Goal: Task Accomplishment & Management: Use online tool/utility

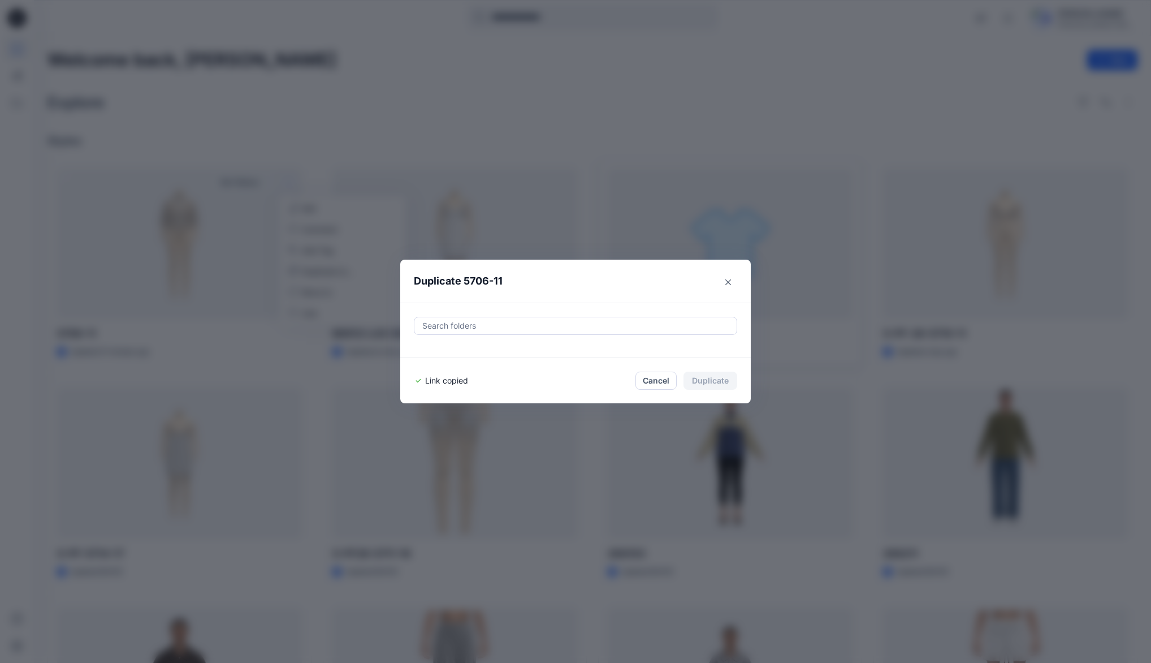
drag, startPoint x: 730, startPoint y: 280, endPoint x: 724, endPoint y: 280, distance: 6.2
click at [731, 280] on icon "Close" at bounding box center [728, 282] width 6 height 6
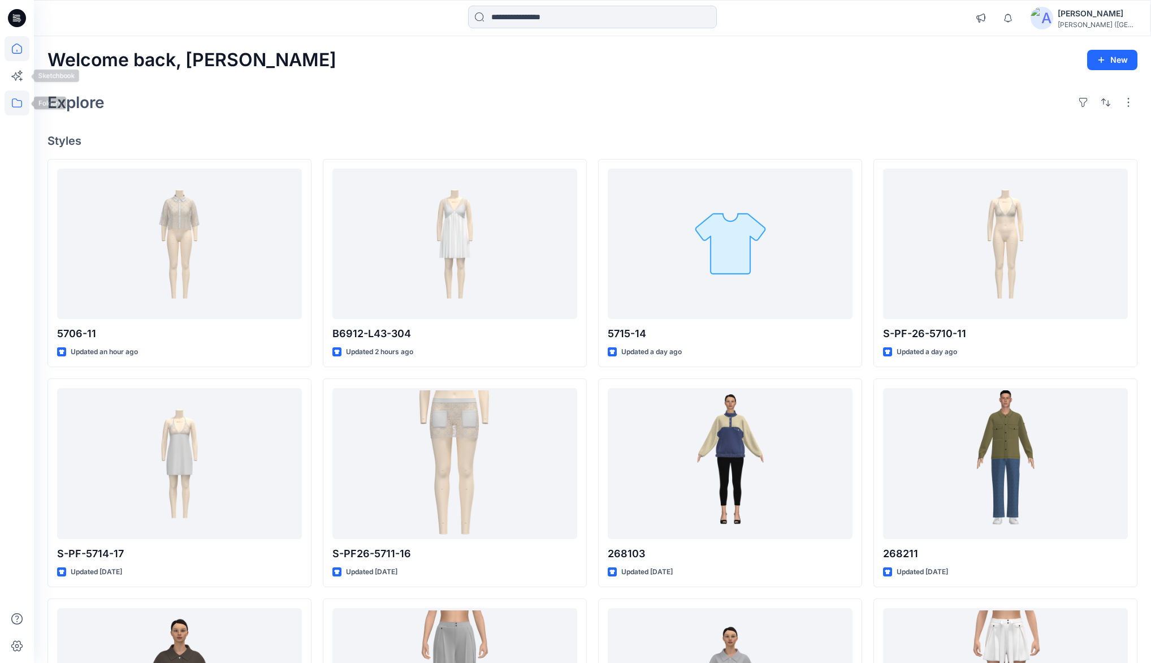
drag, startPoint x: 14, startPoint y: 103, endPoint x: 25, endPoint y: 92, distance: 16.0
click at [14, 103] on icon at bounding box center [17, 102] width 25 height 25
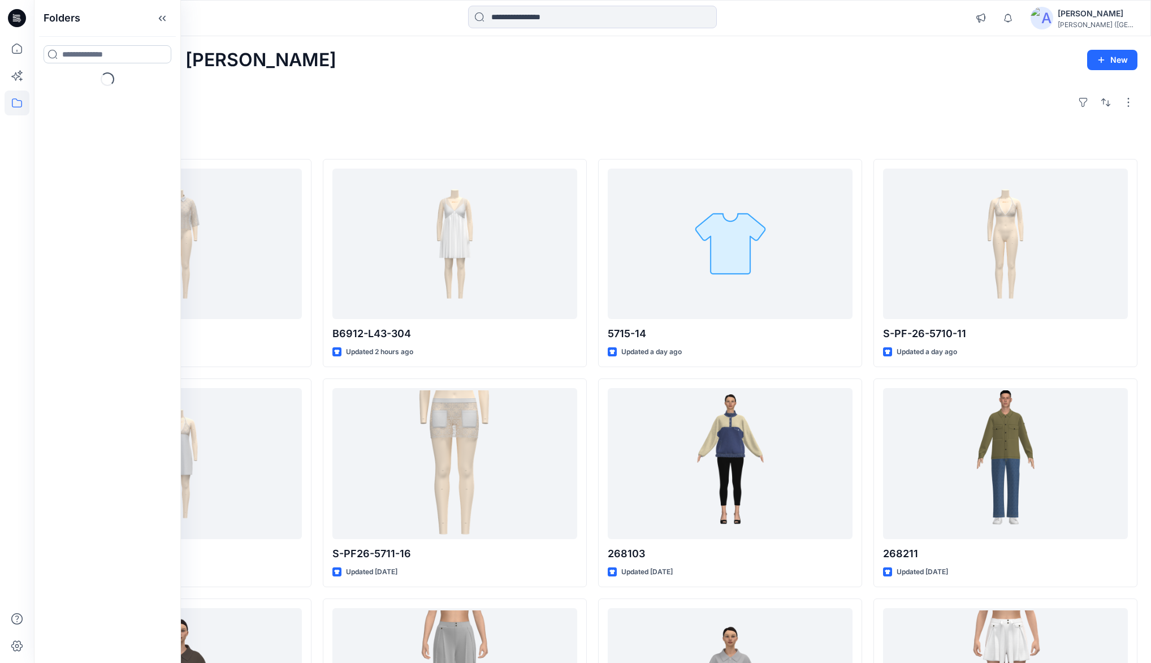
click at [111, 53] on input at bounding box center [108, 54] width 128 height 18
type input "****"
drag, startPoint x: 63, startPoint y: 118, endPoint x: 85, endPoint y: 99, distance: 28.9
click at [63, 118] on p "Folders" at bounding box center [73, 120] width 23 height 12
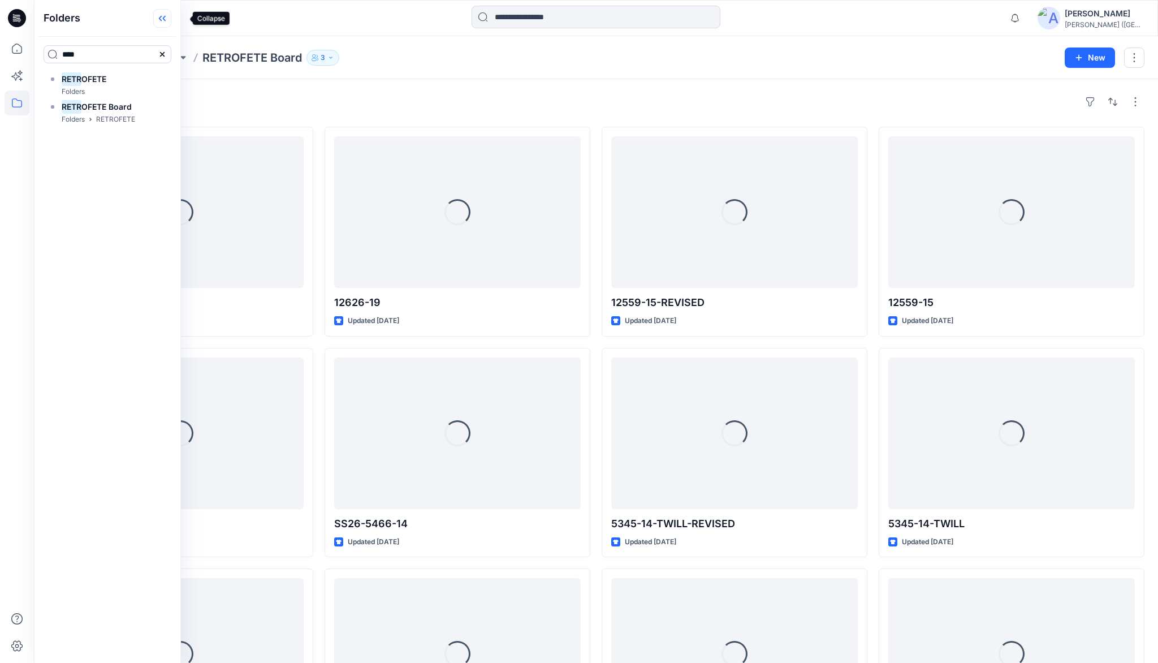
click at [171, 19] on icon at bounding box center [162, 18] width 18 height 19
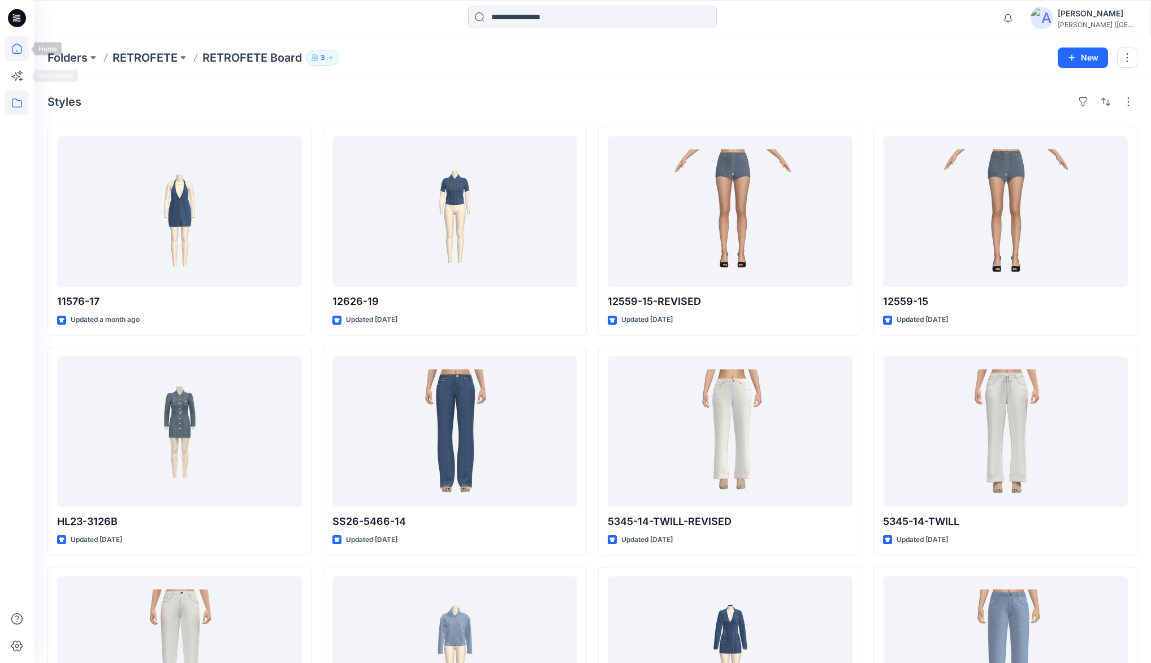
click at [19, 49] on icon at bounding box center [17, 48] width 25 height 25
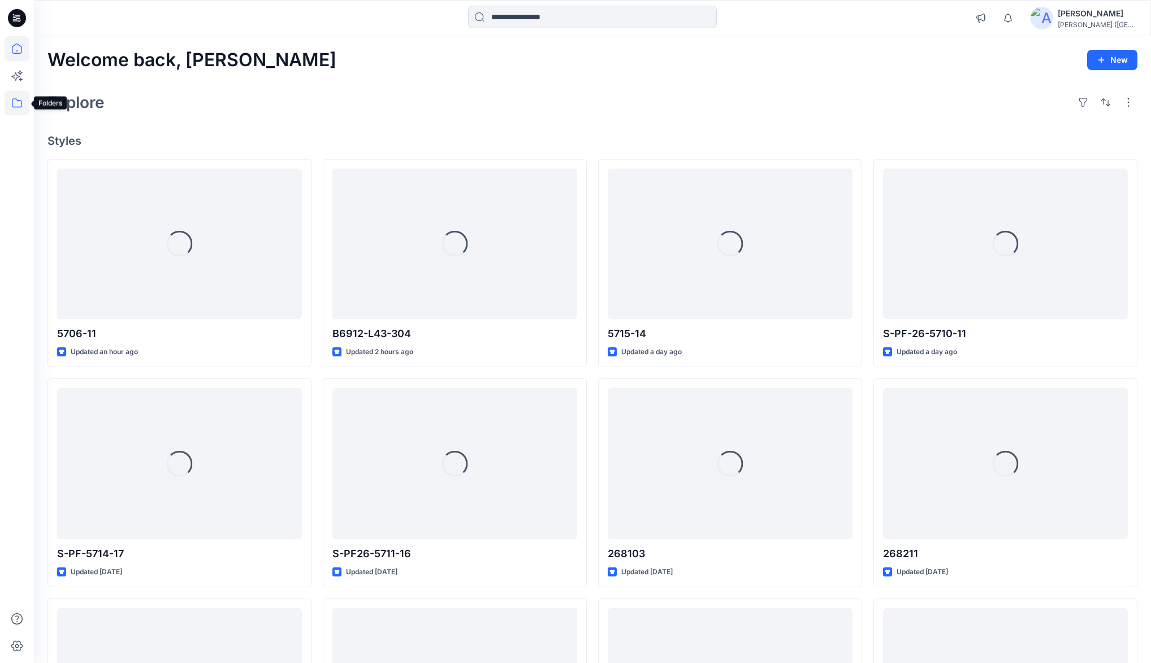
click at [21, 104] on icon at bounding box center [17, 102] width 10 height 9
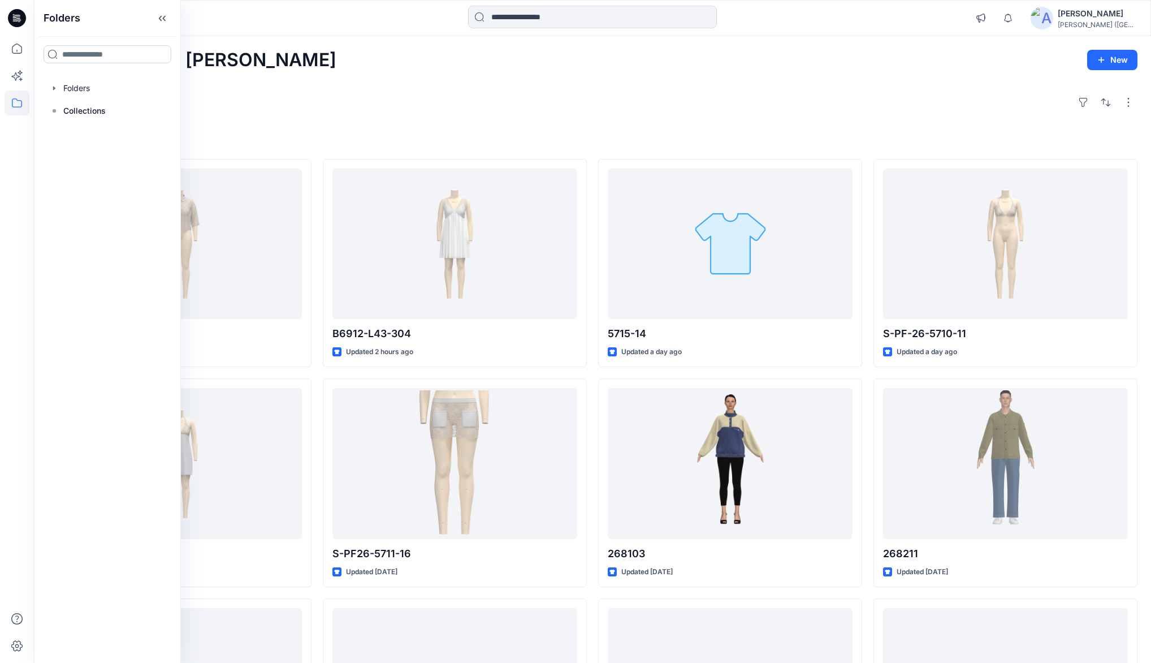
click at [95, 55] on input at bounding box center [108, 54] width 128 height 18
type input "***"
click at [75, 87] on p "Folders" at bounding box center [73, 92] width 23 height 12
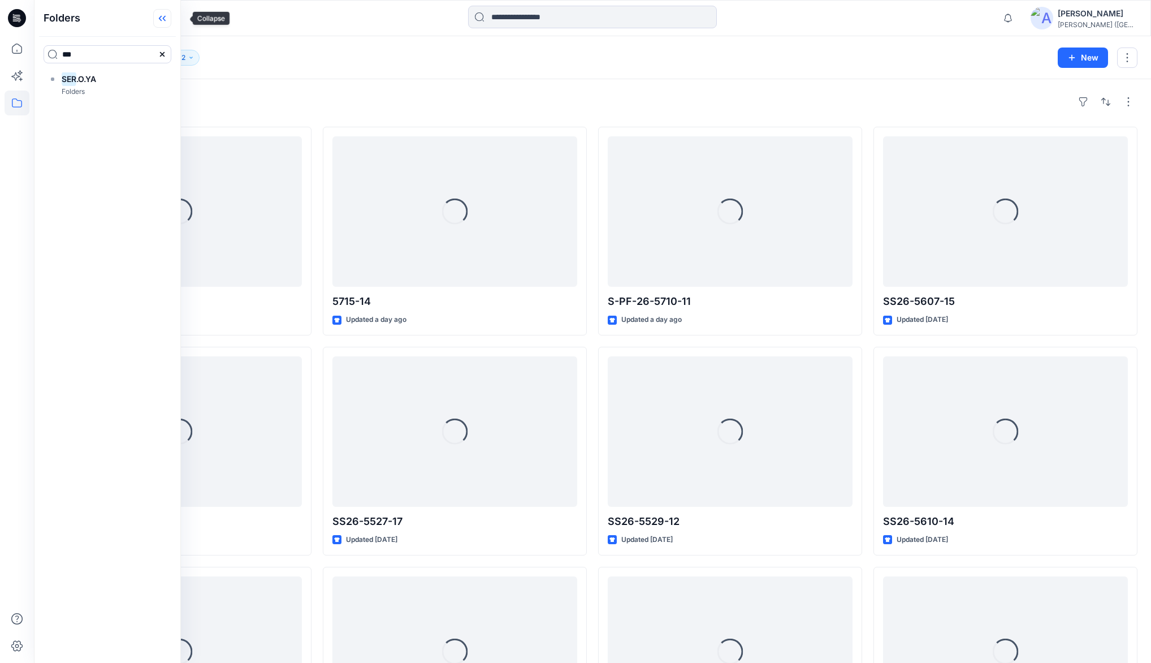
click at [166, 20] on icon at bounding box center [164, 19] width 3 height 6
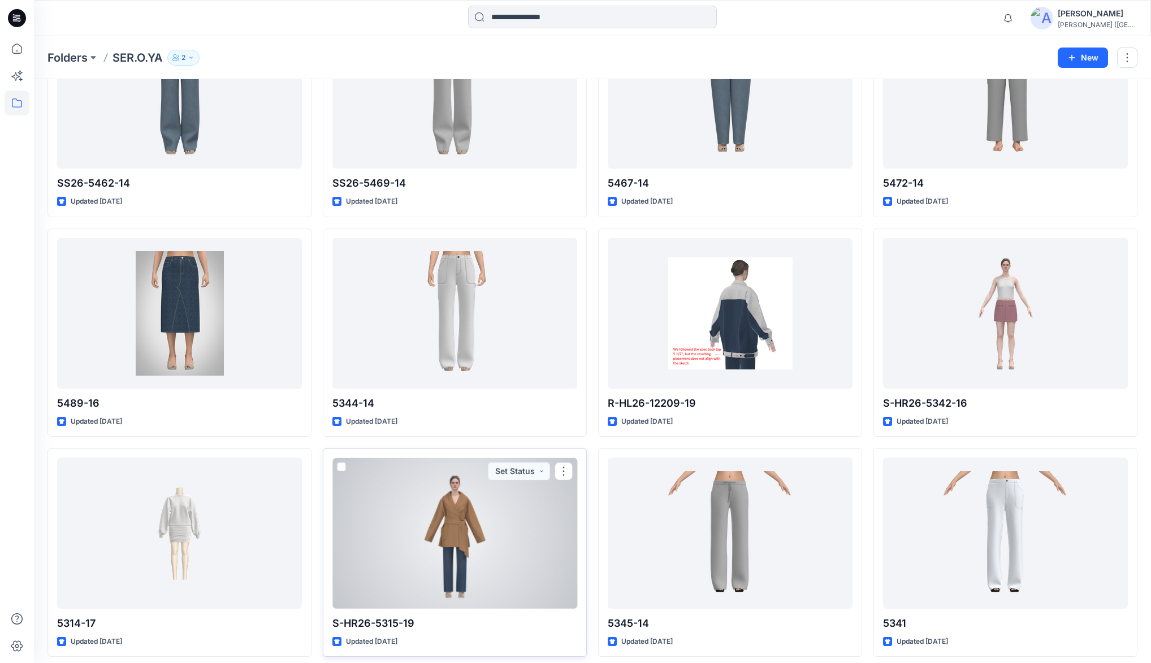
scroll to position [1606, 0]
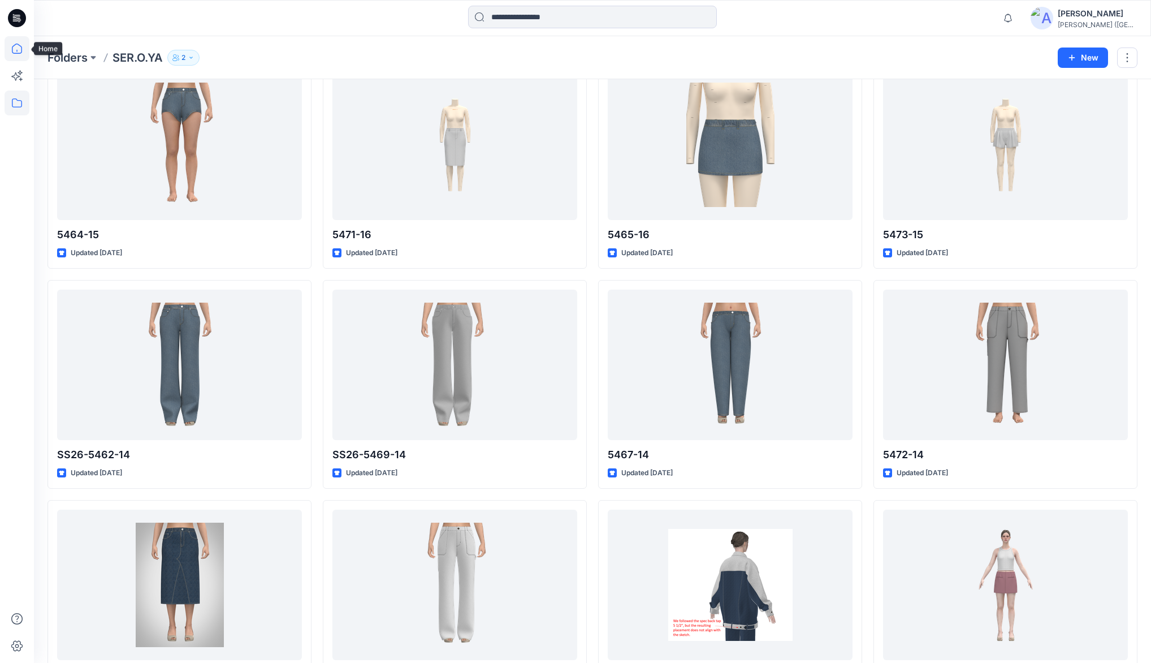
click at [14, 49] on icon at bounding box center [17, 48] width 25 height 25
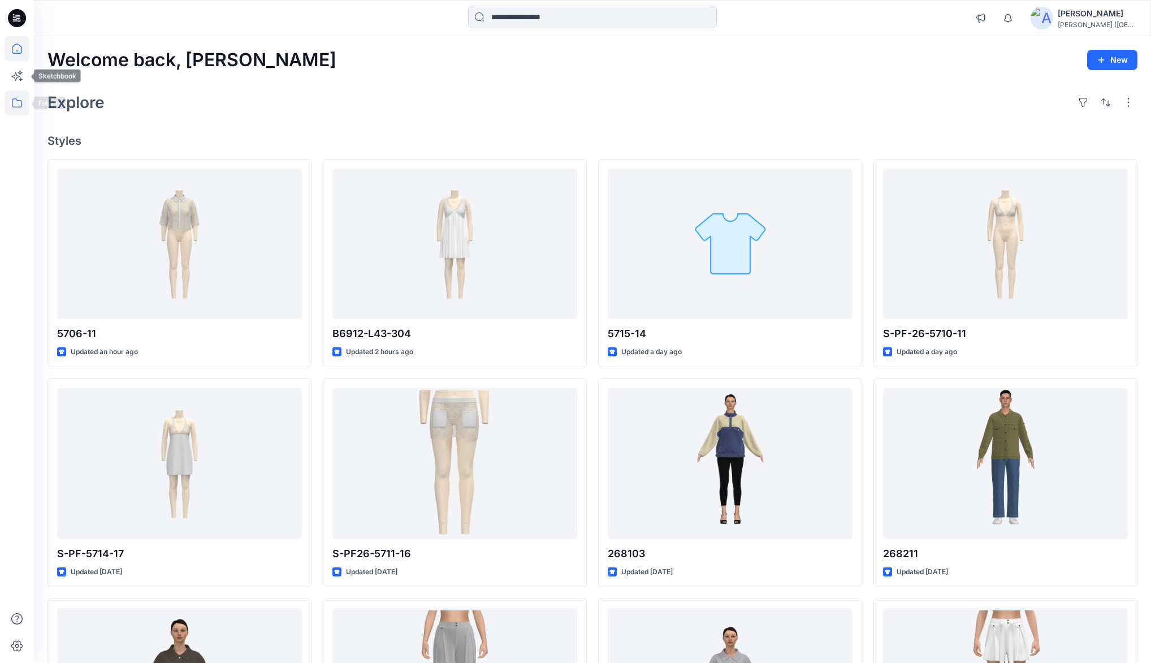
click at [20, 99] on icon at bounding box center [17, 102] width 25 height 25
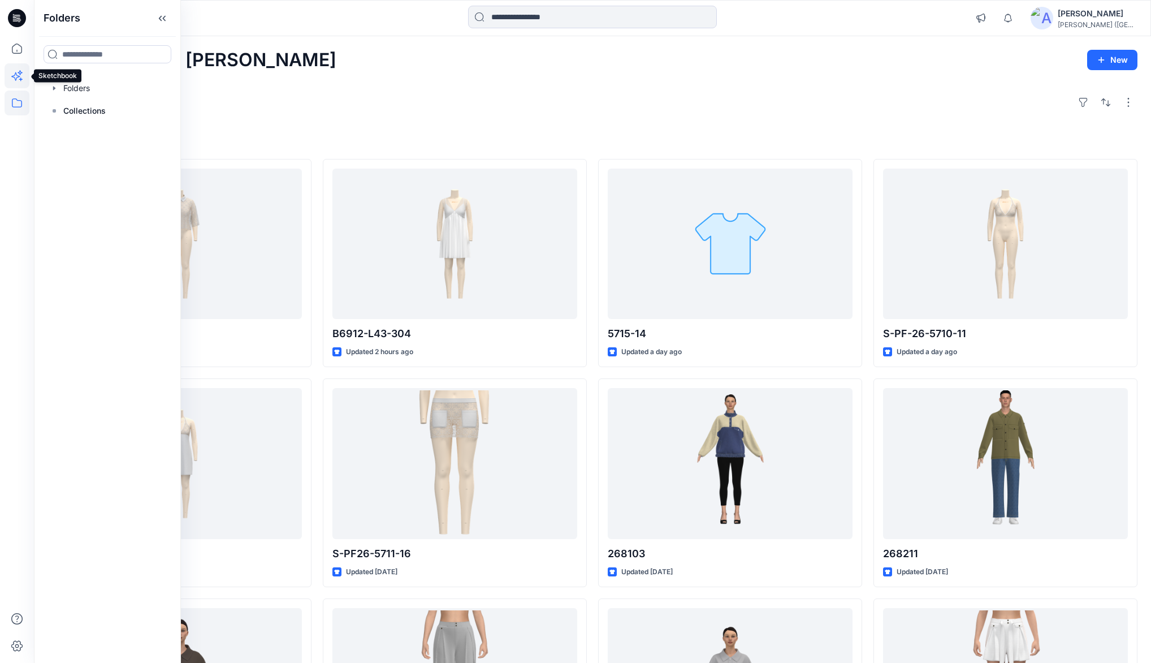
click at [17, 75] on icon at bounding box center [17, 75] width 25 height 25
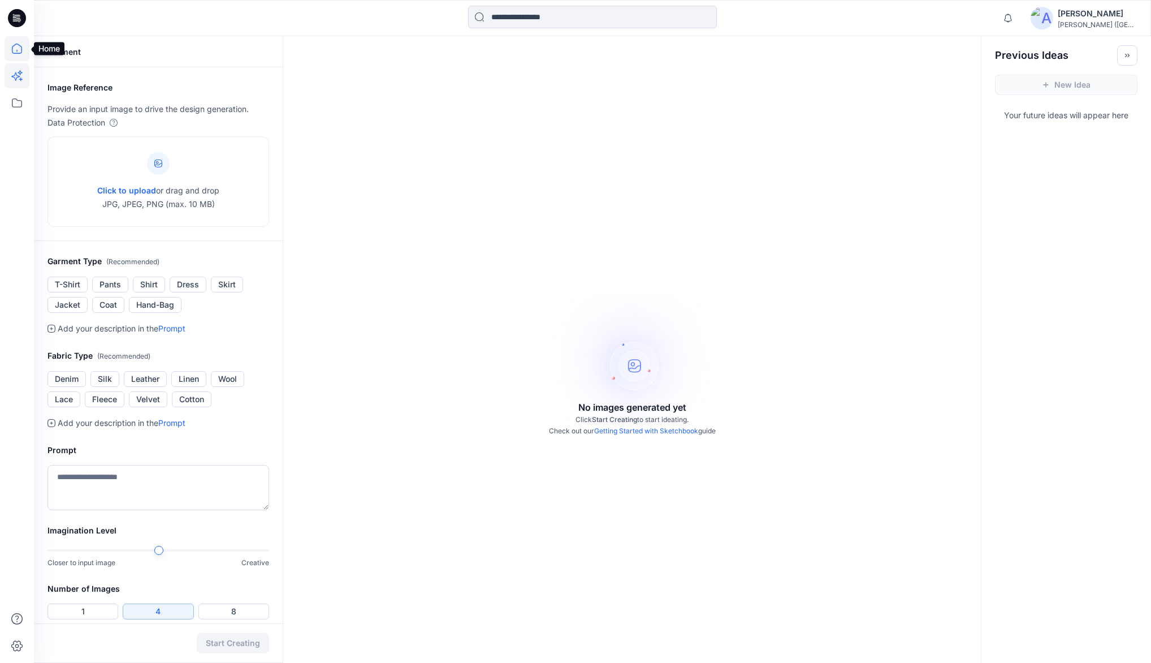
click at [16, 54] on icon at bounding box center [17, 48] width 25 height 25
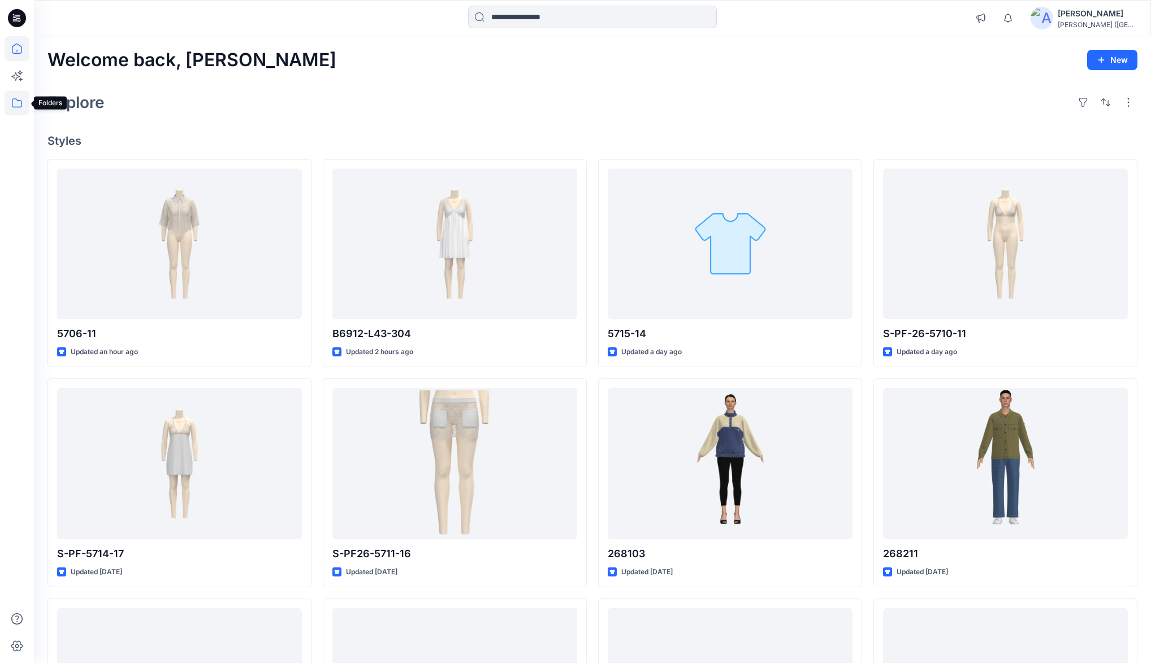
click at [18, 103] on icon at bounding box center [17, 102] width 25 height 25
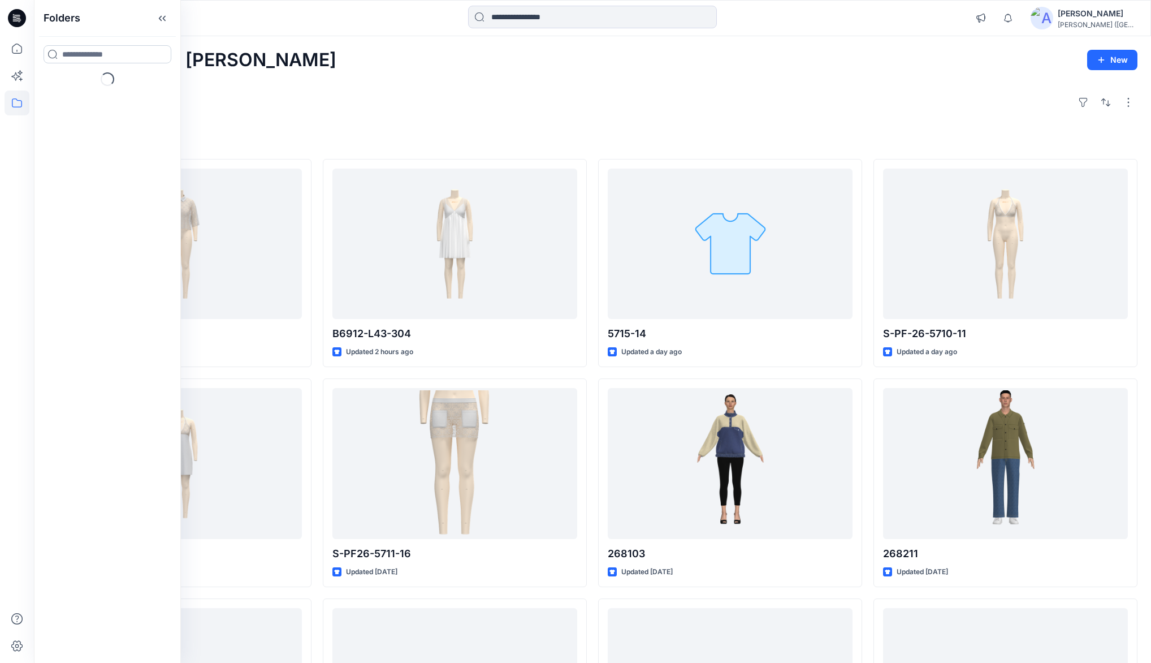
click at [69, 57] on input at bounding box center [108, 54] width 128 height 18
type input "****"
click at [70, 108] on mark "RETR" at bounding box center [72, 106] width 20 height 15
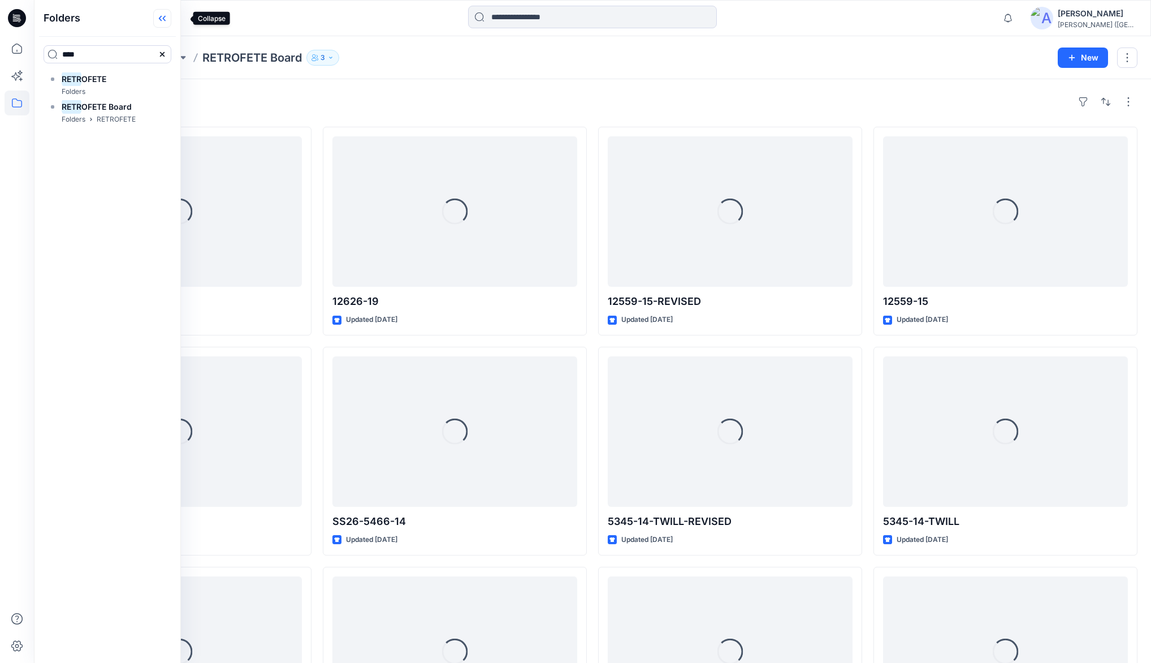
click at [171, 15] on icon at bounding box center [162, 18] width 18 height 19
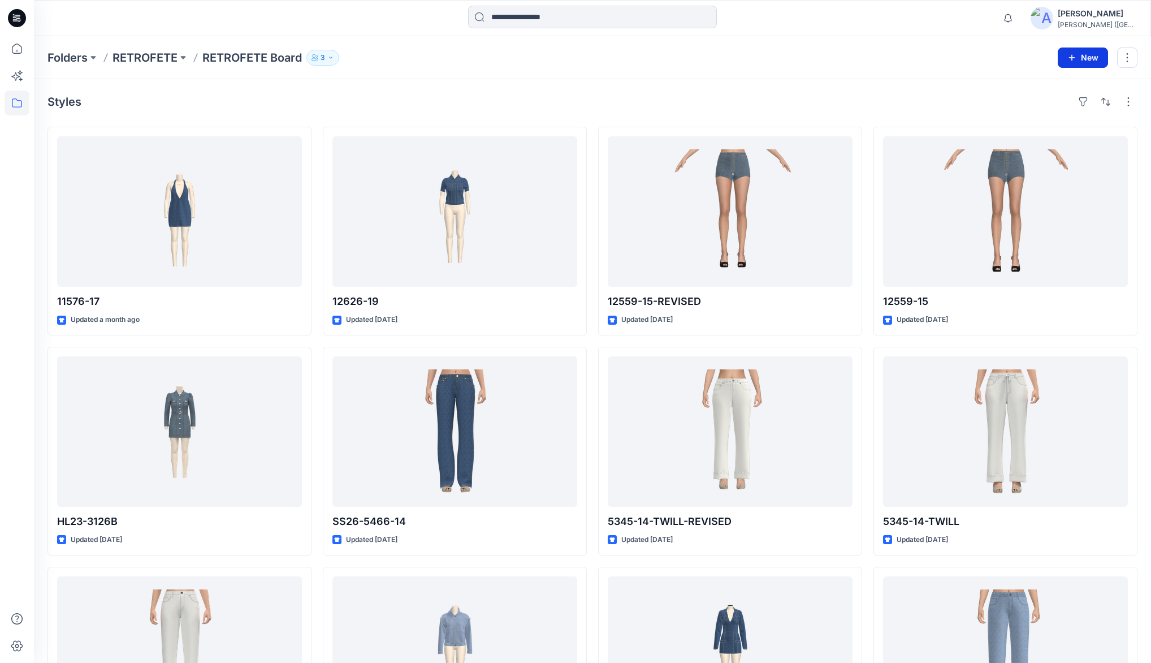
click at [1064, 60] on button "New" at bounding box center [1083, 57] width 50 height 20
click at [1048, 86] on p "New Style" at bounding box center [1048, 86] width 38 height 14
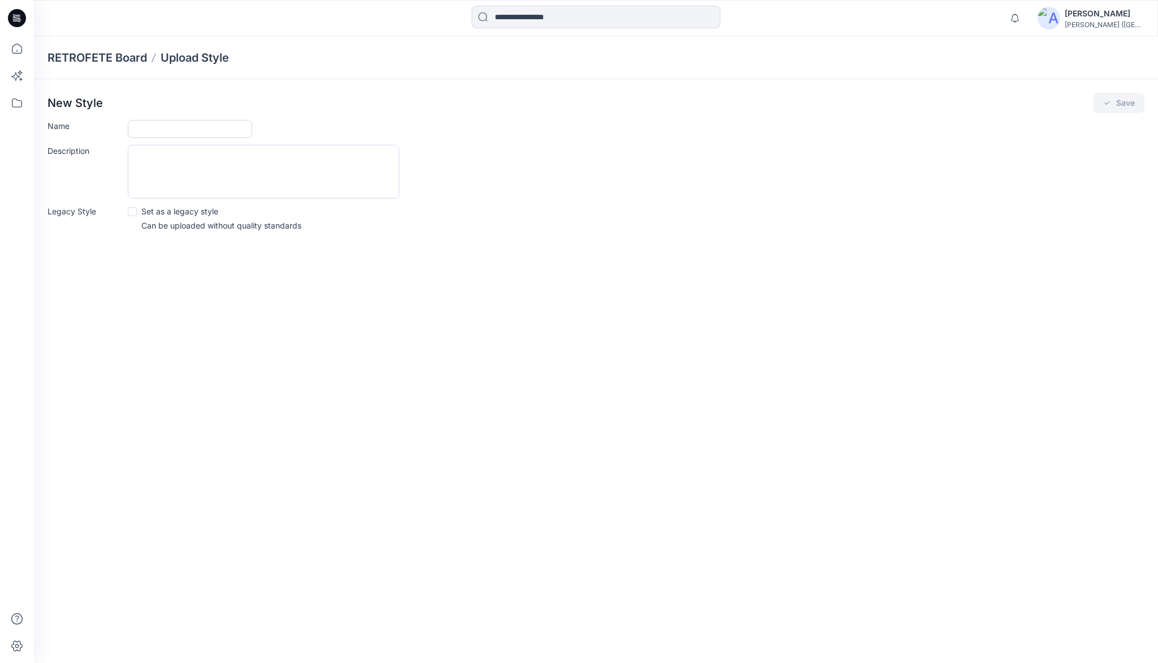
click at [153, 128] on input "Name" at bounding box center [190, 129] width 124 height 18
type input "********"
click at [1110, 102] on icon "submit" at bounding box center [1107, 102] width 9 height 9
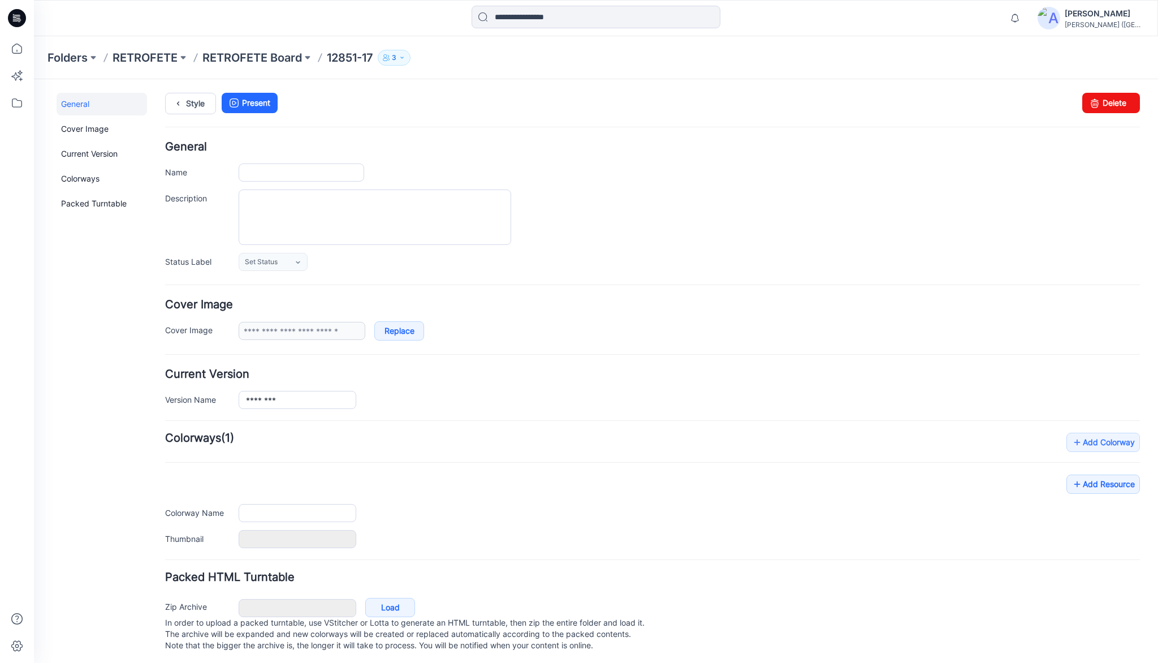
type input "********"
type input "**********"
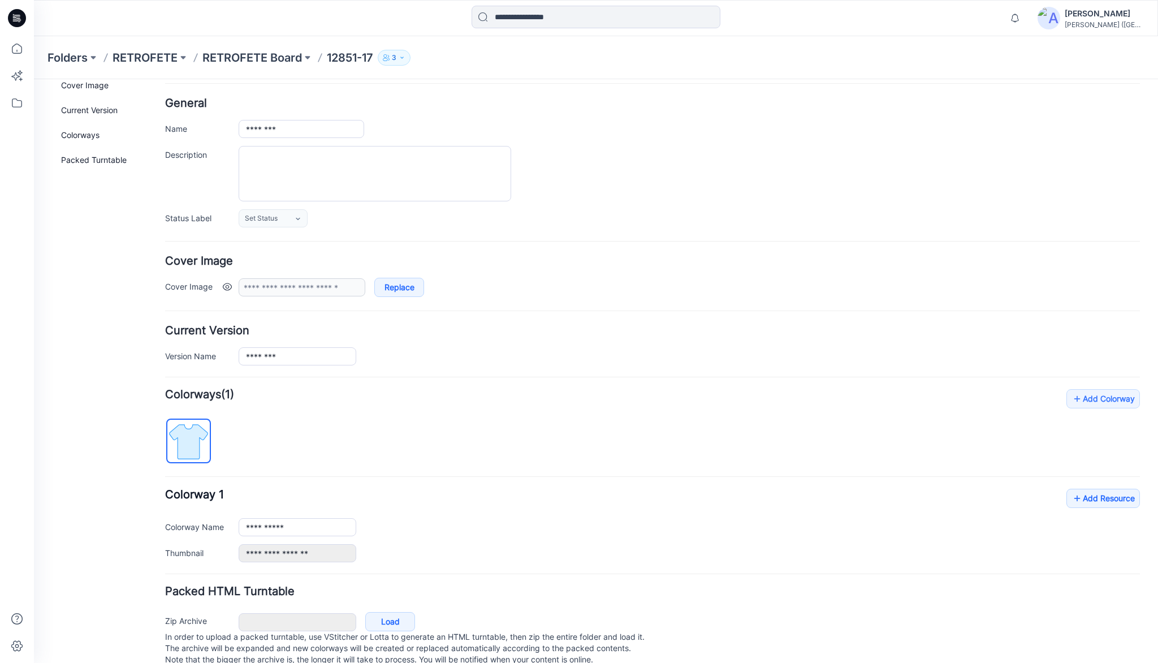
scroll to position [70, 0]
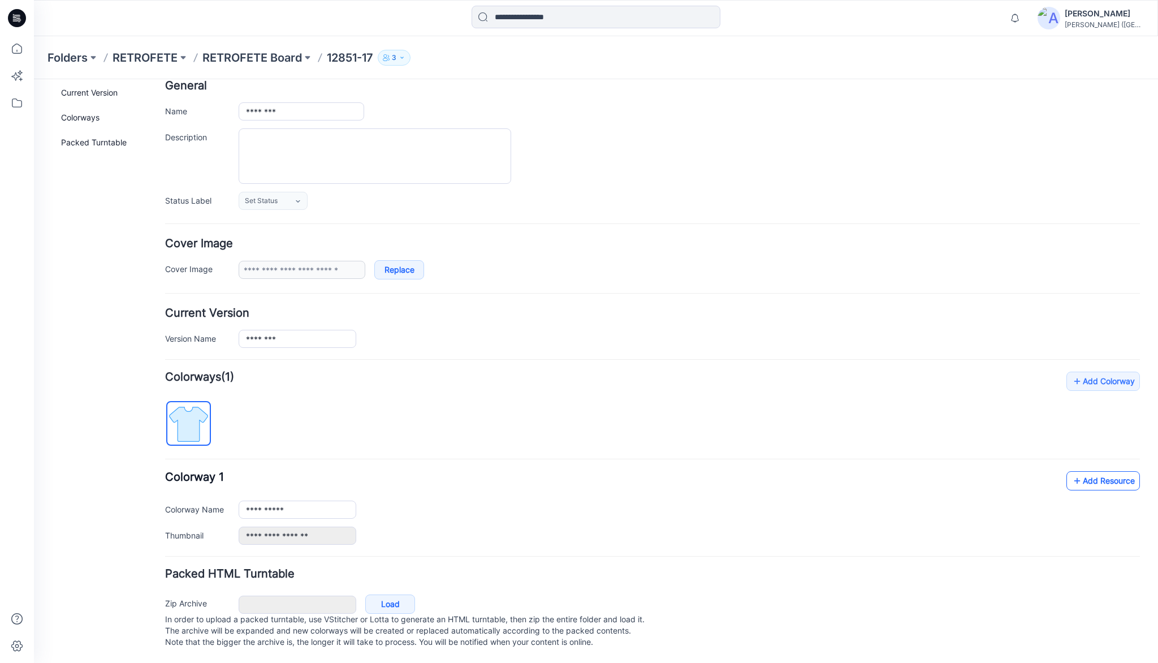
click at [1089, 471] on link "Add Resource" at bounding box center [1103, 480] width 74 height 19
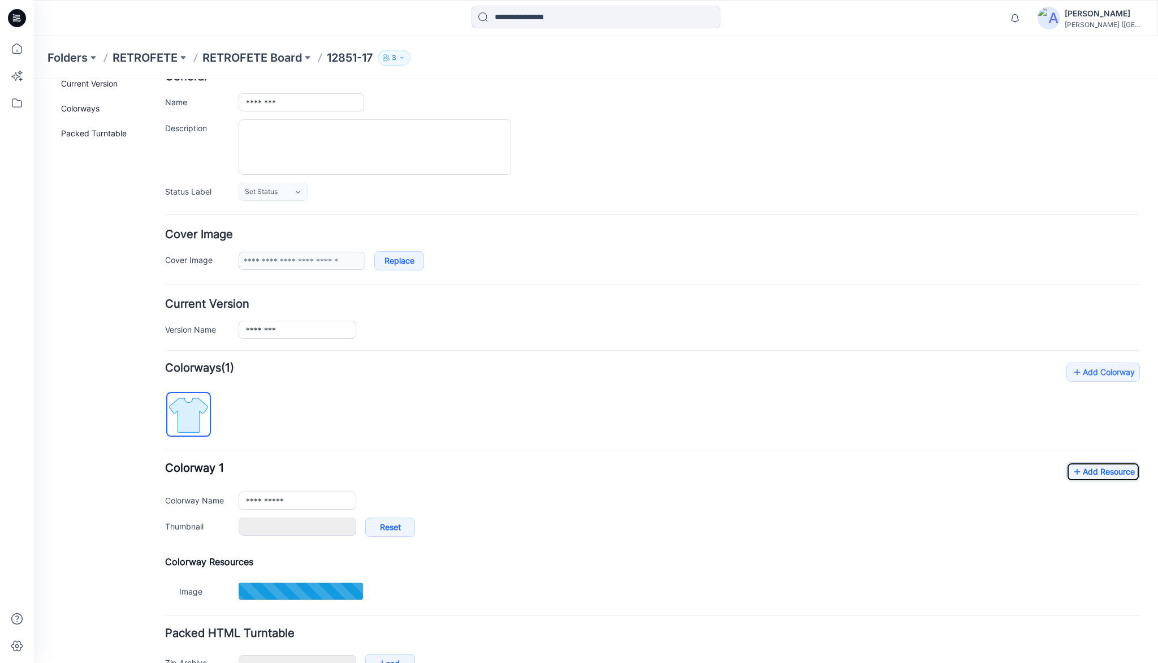
type input "**********"
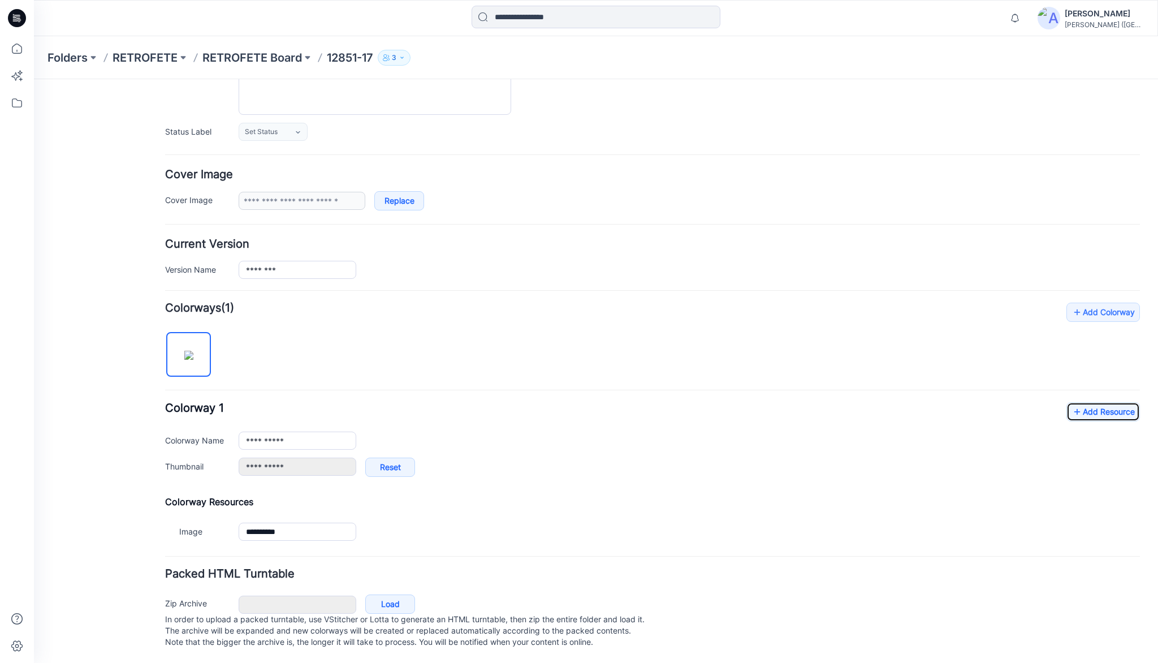
scroll to position [139, 0]
click at [1100, 402] on link "Add Resource" at bounding box center [1103, 411] width 74 height 19
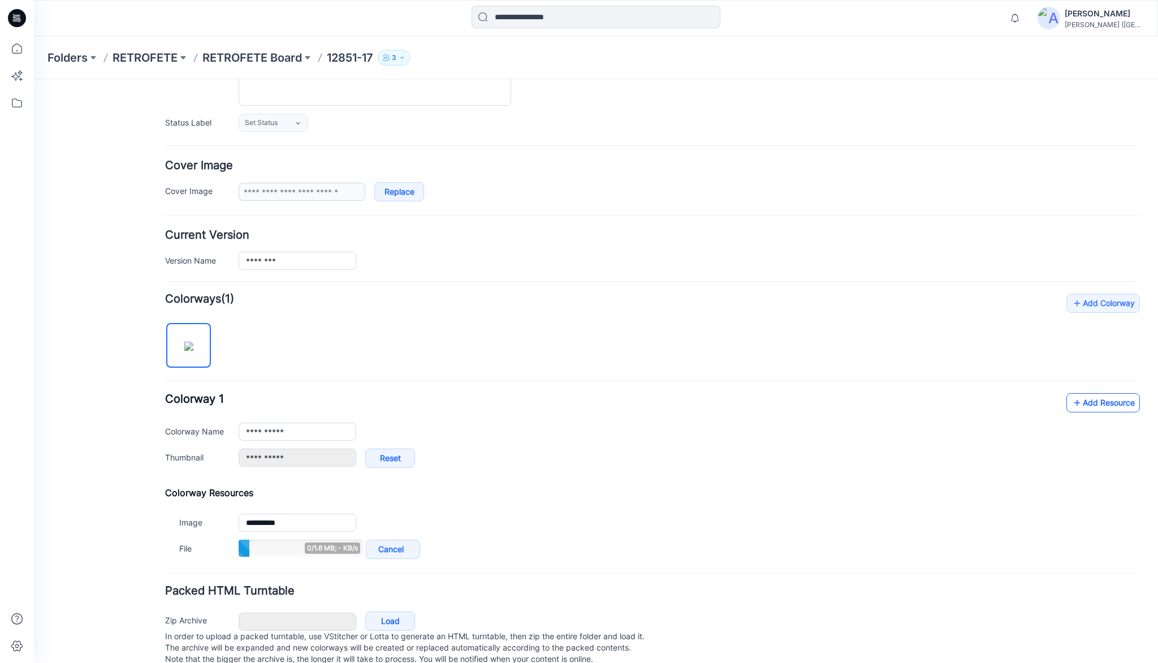
click at [1079, 403] on link "Add Resource" at bounding box center [1103, 402] width 74 height 19
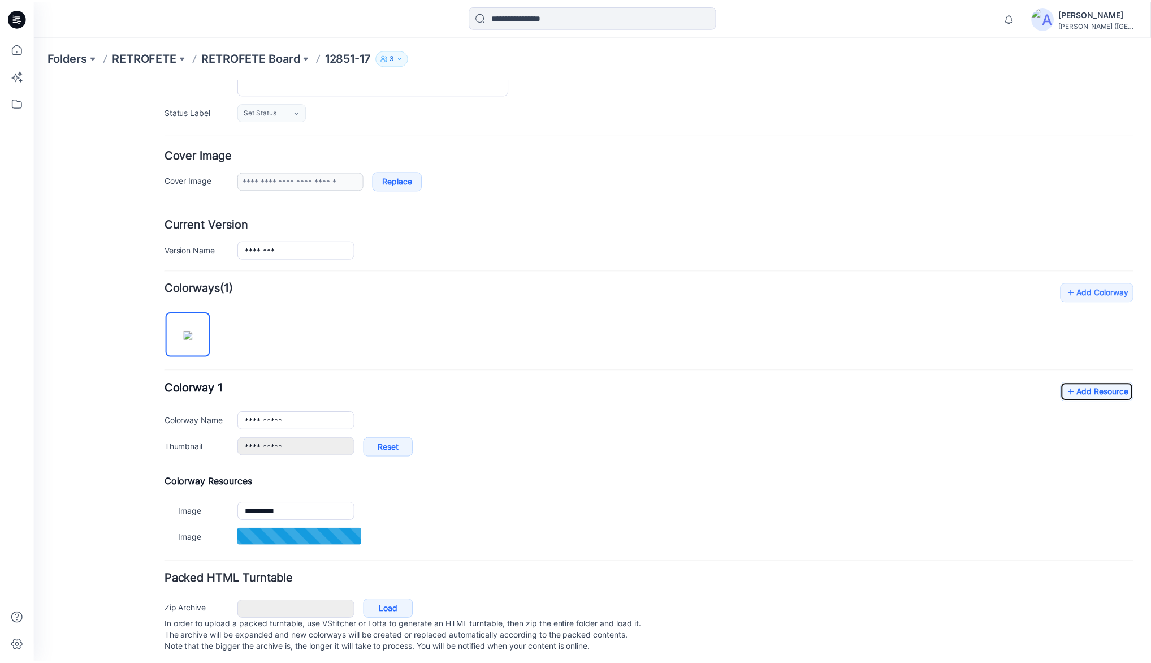
scroll to position [165, 0]
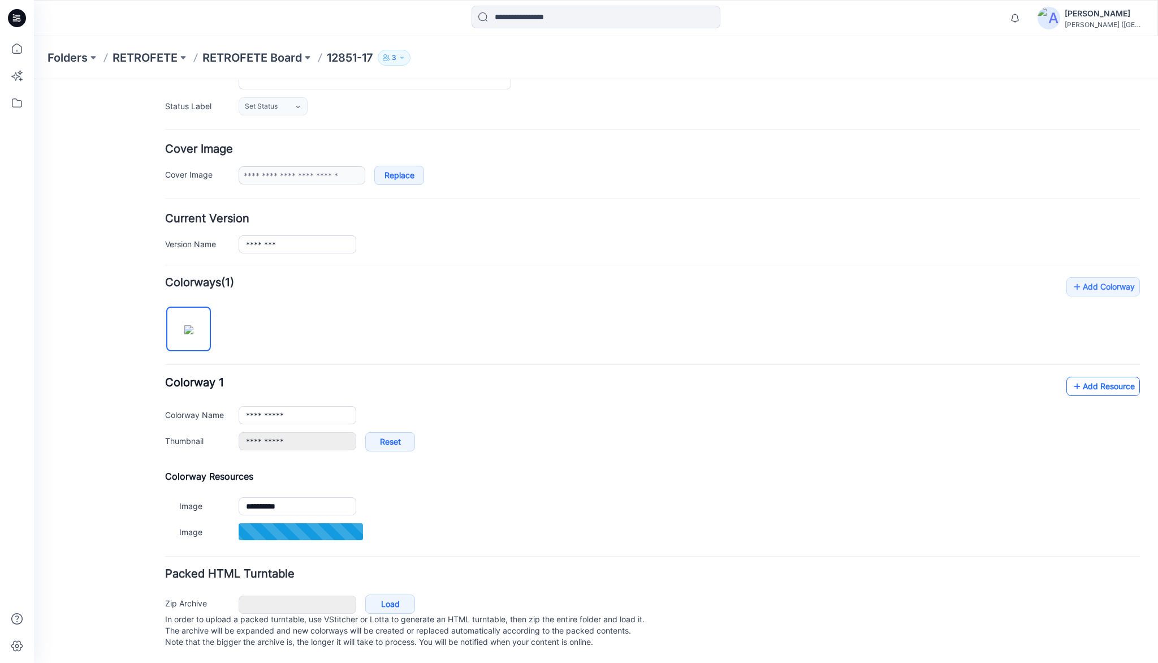
click at [1087, 379] on link "Add Resource" at bounding box center [1103, 386] width 74 height 19
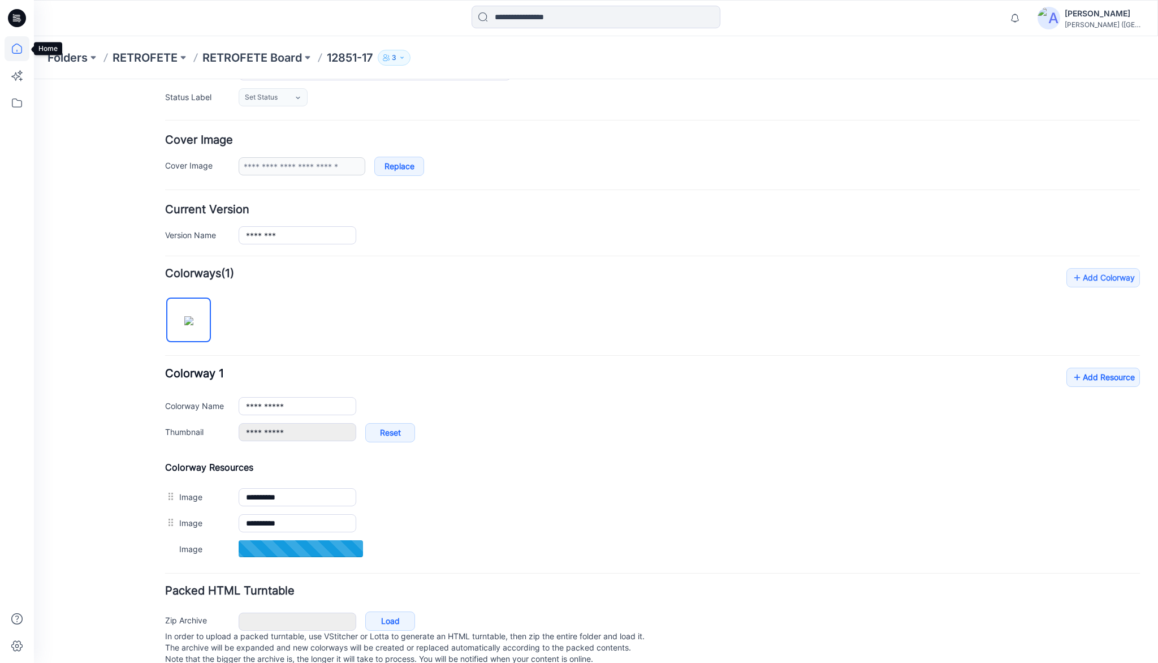
click at [23, 50] on icon at bounding box center [17, 48] width 25 height 25
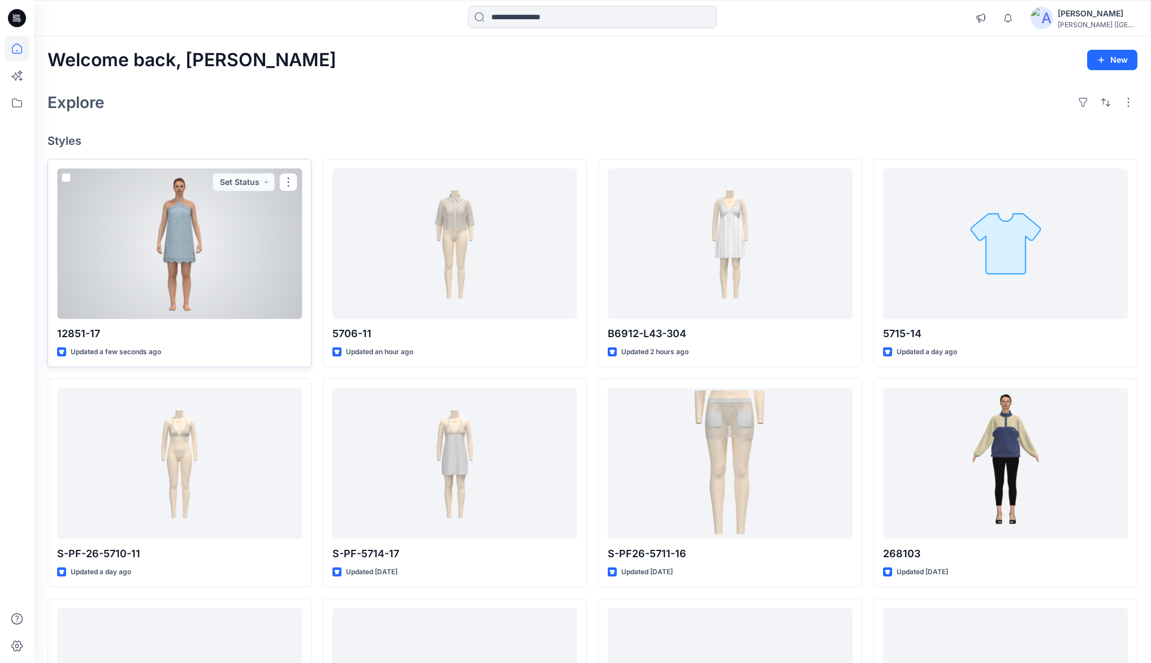
click at [180, 233] on div at bounding box center [179, 243] width 245 height 150
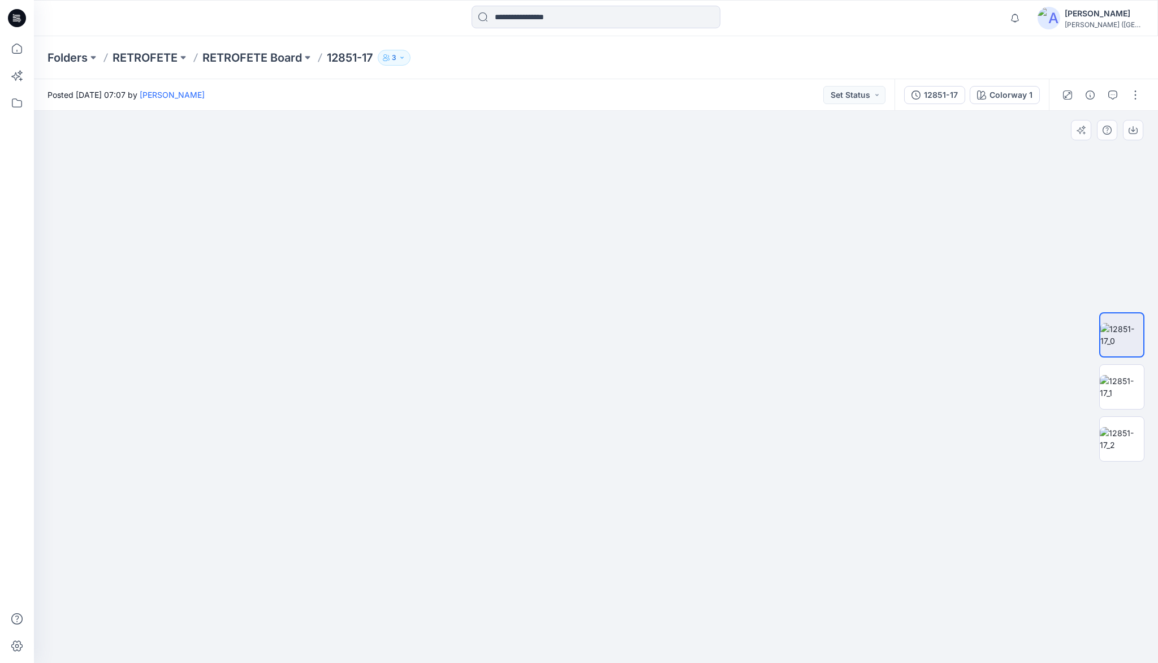
drag, startPoint x: 617, startPoint y: 414, endPoint x: 613, endPoint y: 327, distance: 87.2
drag, startPoint x: 620, startPoint y: 293, endPoint x: 617, endPoint y: 464, distance: 171.3
drag, startPoint x: 601, startPoint y: 343, endPoint x: 597, endPoint y: 496, distance: 153.8
drag, startPoint x: 606, startPoint y: 414, endPoint x: 604, endPoint y: 467, distance: 52.6
click at [1126, 382] on img at bounding box center [1122, 387] width 44 height 24
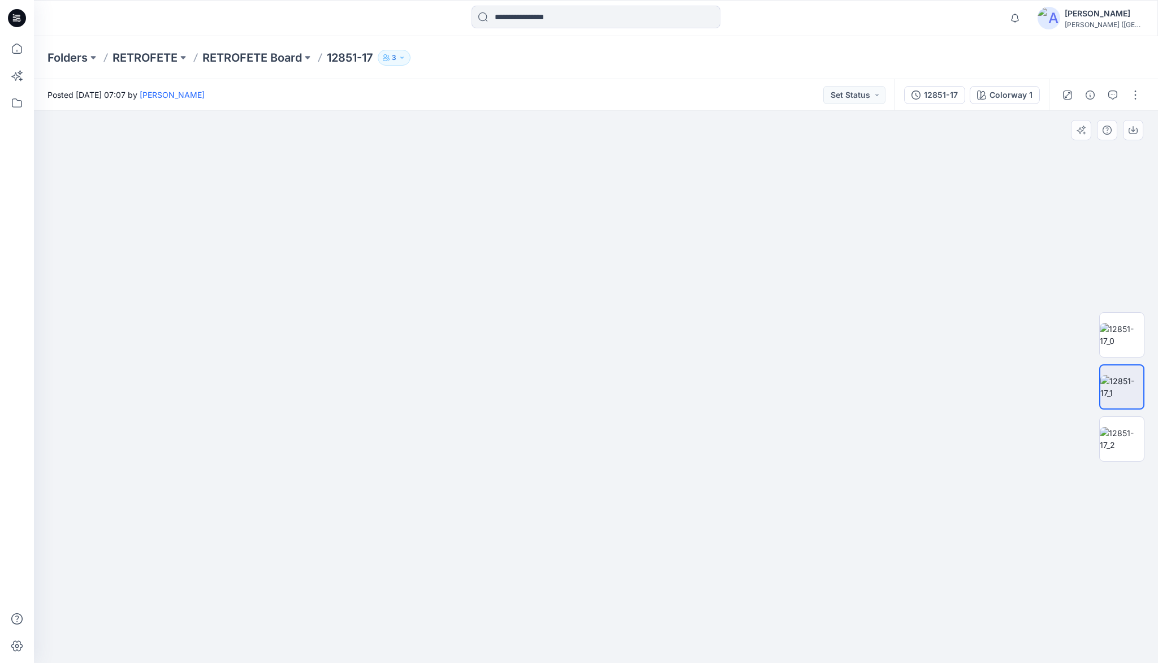
drag, startPoint x: 655, startPoint y: 482, endPoint x: 650, endPoint y: 368, distance: 114.4
click at [1118, 438] on img at bounding box center [1122, 439] width 44 height 24
drag, startPoint x: 607, startPoint y: 278, endPoint x: 608, endPoint y: 319, distance: 40.7
drag, startPoint x: 14, startPoint y: 46, endPoint x: 26, endPoint y: 70, distance: 27.3
click at [14, 46] on icon at bounding box center [17, 49] width 10 height 10
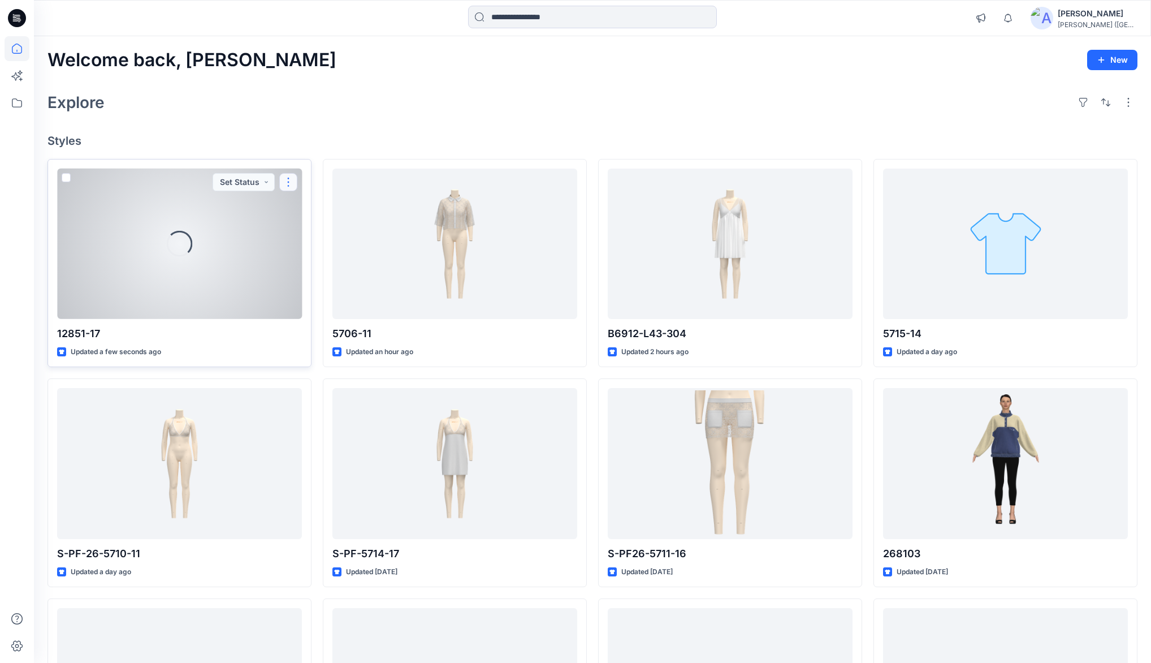
click at [291, 184] on button "button" at bounding box center [288, 182] width 18 height 18
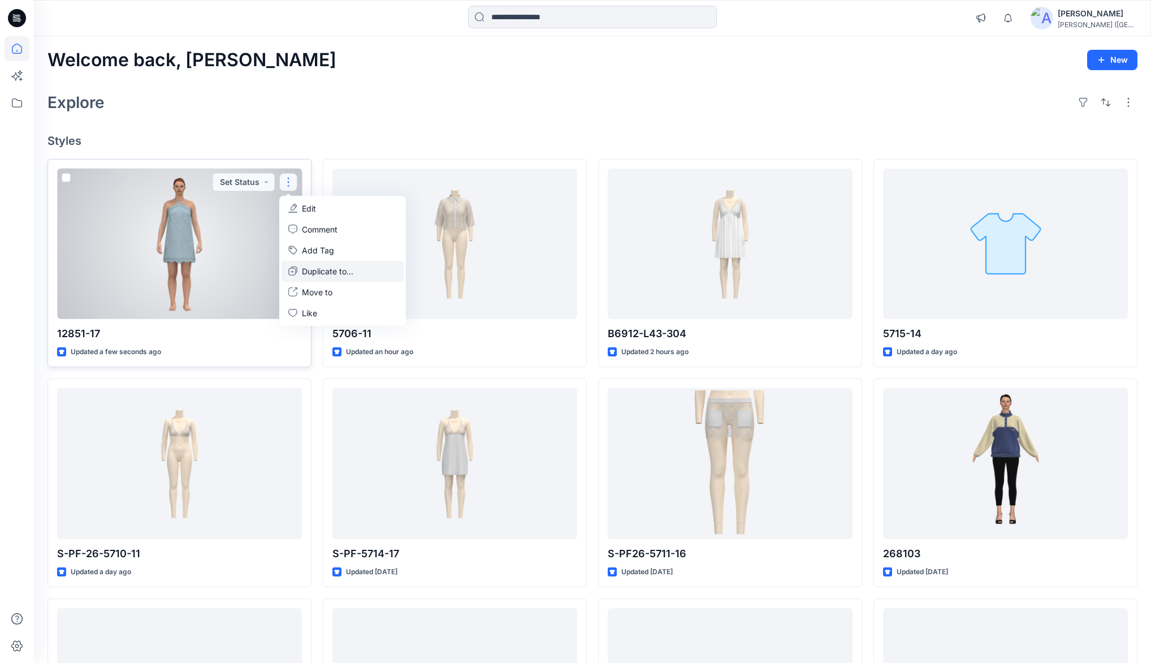
click at [329, 268] on p "Duplicate to..." at bounding box center [327, 271] width 51 height 12
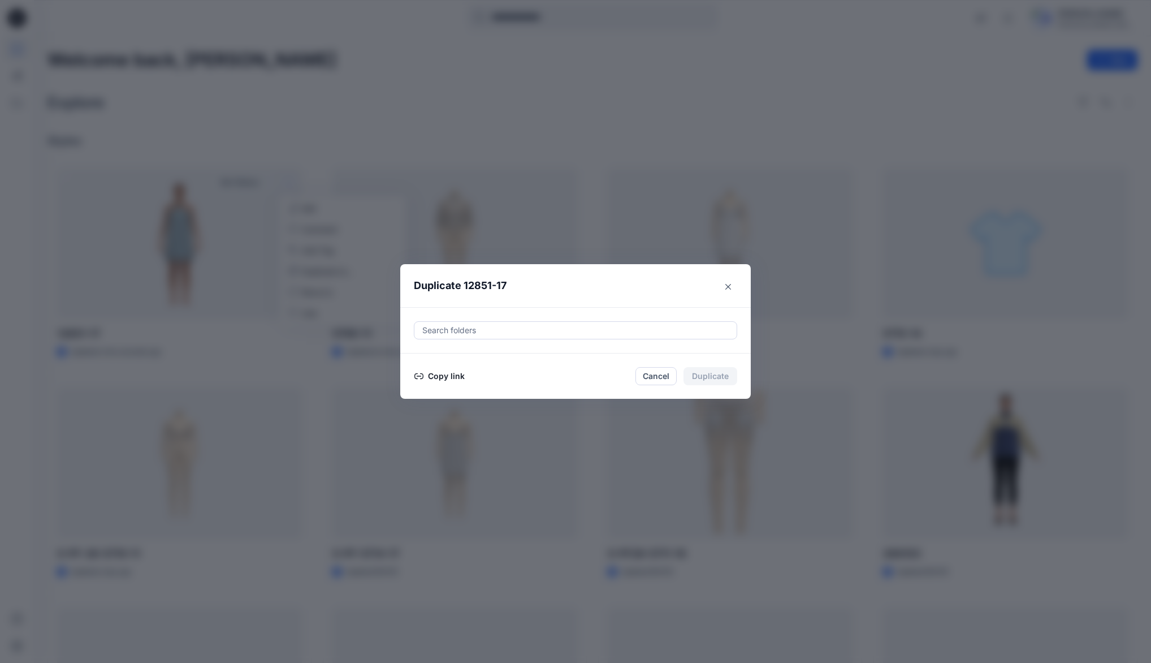
click at [452, 375] on button "Copy link" at bounding box center [439, 376] width 51 height 14
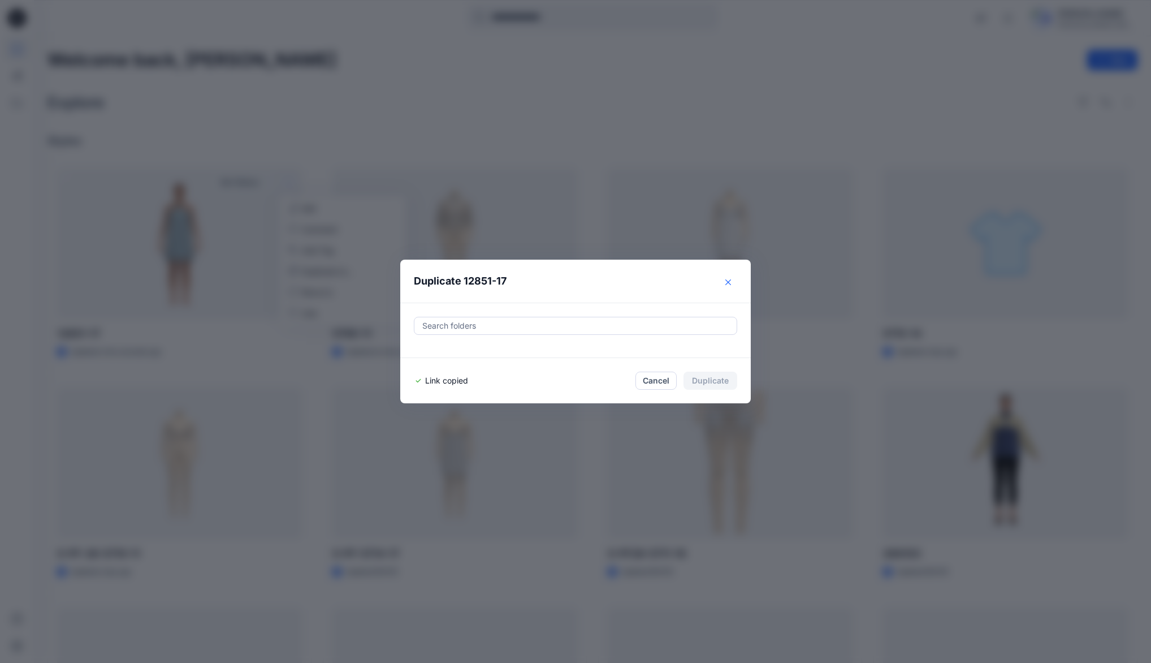
click at [731, 281] on icon "Close" at bounding box center [728, 282] width 6 height 6
